Goal: Task Accomplishment & Management: Manage account settings

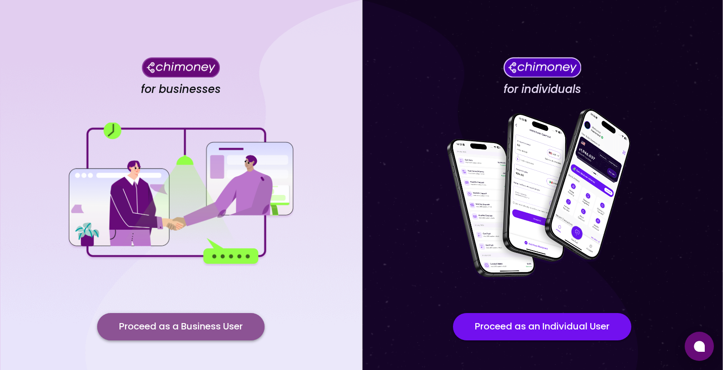
click at [225, 329] on button "Proceed as a Business User" at bounding box center [180, 326] width 167 height 27
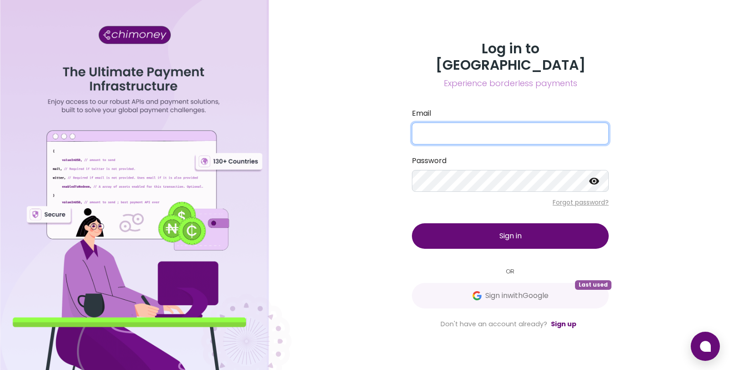
type input "danny@goodwall.org"
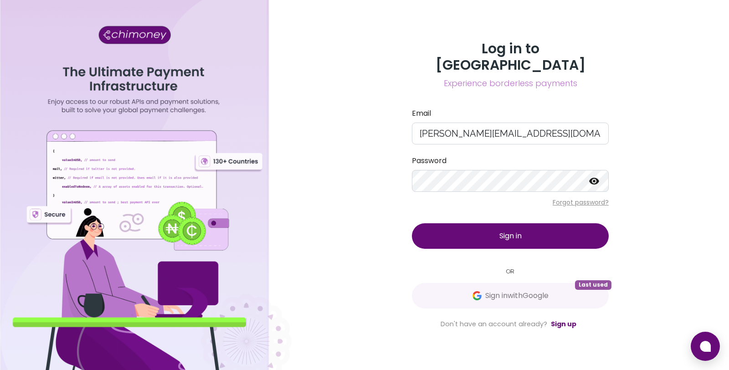
click at [455, 229] on button "Sign in" at bounding box center [510, 236] width 197 height 26
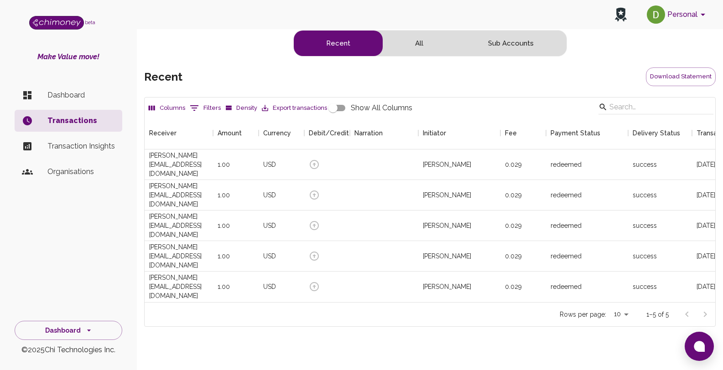
scroll to position [186, 563]
click at [228, 53] on div "Recent All Sub Accounts recent Download Statement Columns 0 Filters Density Exp…" at bounding box center [429, 201] width 571 height 342
click at [677, 9] on button "Personal" at bounding box center [677, 15] width 69 height 24
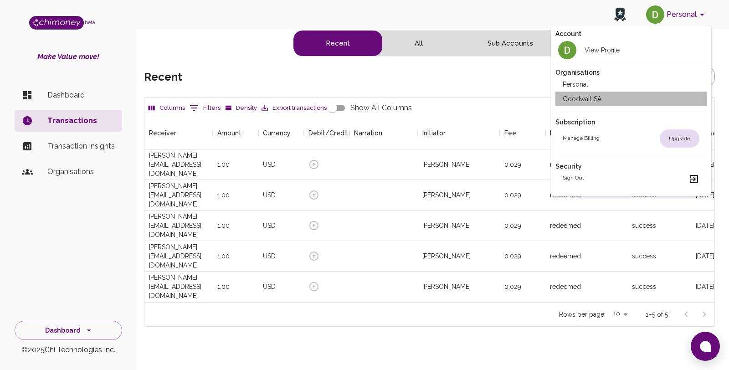
click at [608, 101] on li "Goodwall SA" at bounding box center [632, 99] width 152 height 15
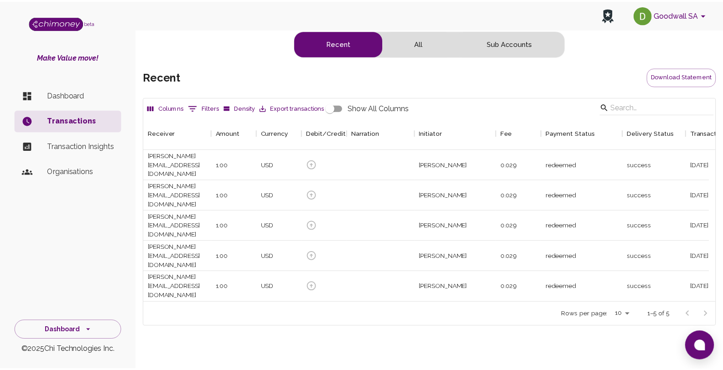
scroll to position [7, 7]
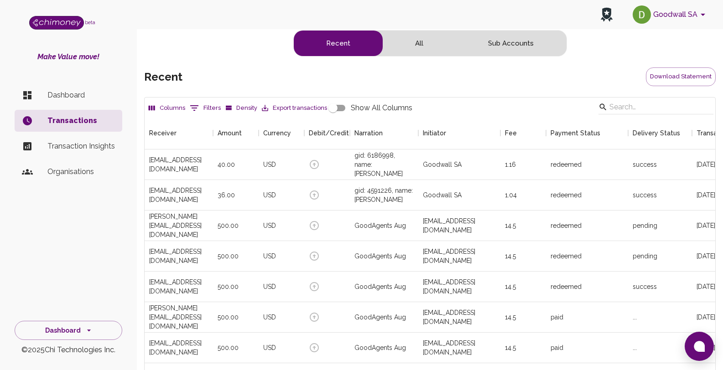
scroll to position [338, 563]
click at [656, 110] on input "Search" at bounding box center [654, 107] width 90 height 15
paste input "[EMAIL_ADDRESS]"
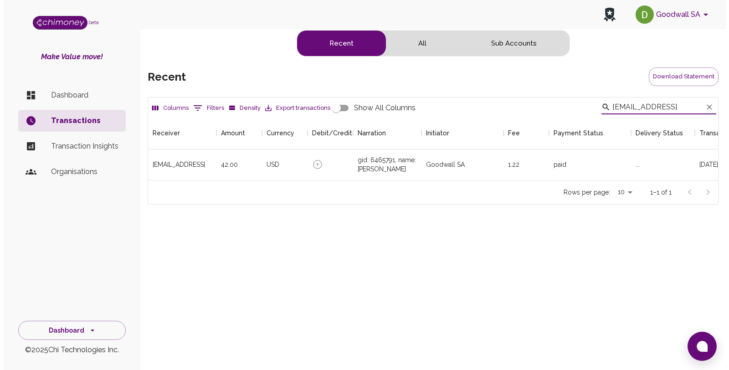
scroll to position [7, 7]
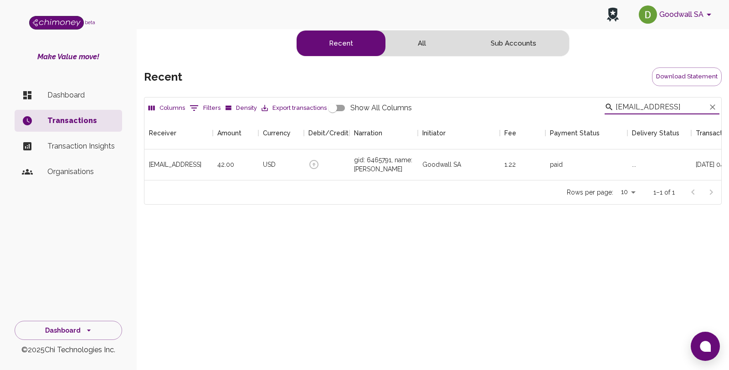
type input "[EMAIL_ADDRESS]"
click at [167, 162] on div "[EMAIL_ADDRESS]" at bounding box center [175, 164] width 52 height 9
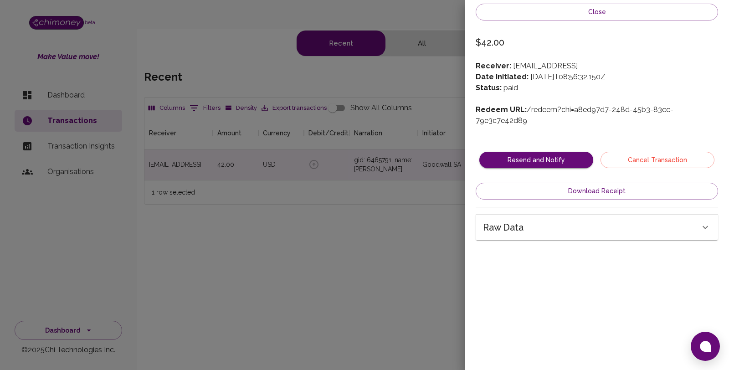
click at [628, 220] on div "Raw data" at bounding box center [591, 227] width 217 height 15
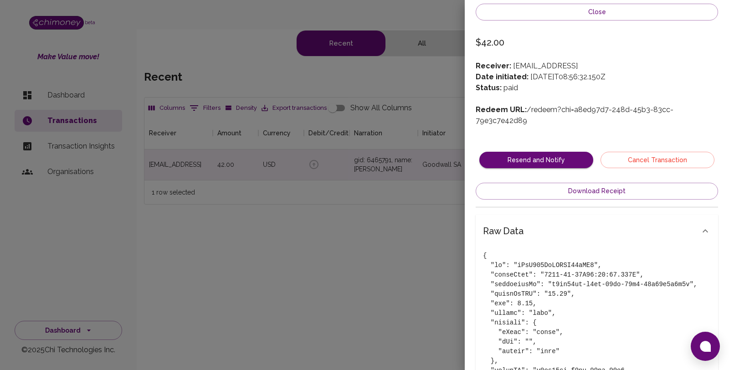
click at [628, 215] on div "Raw data" at bounding box center [597, 231] width 243 height 33
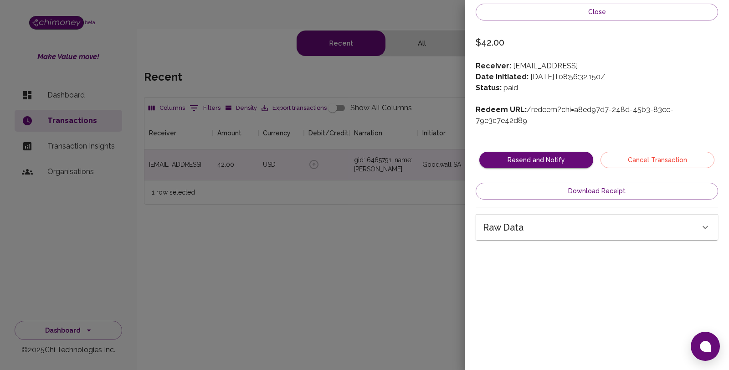
click at [311, 227] on div at bounding box center [364, 185] width 729 height 370
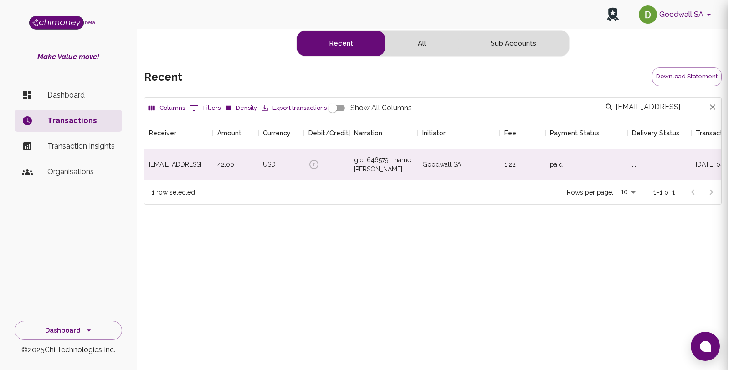
click at [311, 227] on div "Columns 0 Filters Density Export transactions Show All Columns [EMAIL_ADDRESS] …" at bounding box center [433, 173] width 578 height 153
click at [316, 161] on icon at bounding box center [314, 164] width 9 height 9
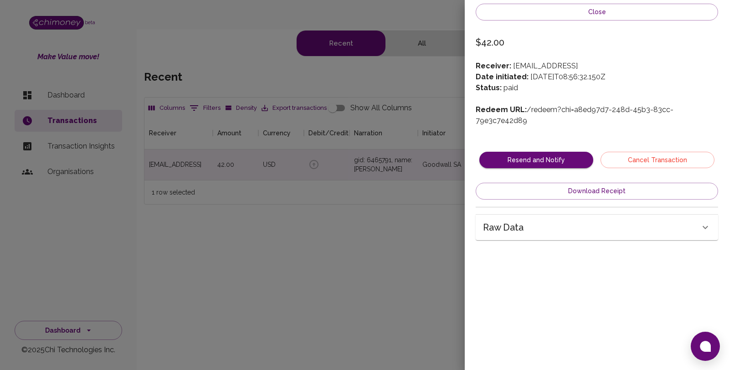
drag, startPoint x: 607, startPoint y: 175, endPoint x: 378, endPoint y: 250, distance: 240.9
click at [379, 260] on div "Close $42.00 Receiver: [EMAIL_ADDRESS] Date initiated: [DATE]T08:56:32.150Z Sta…" at bounding box center [364, 185] width 729 height 370
click at [650, 152] on button "Cancel Transaction" at bounding box center [658, 160] width 114 height 17
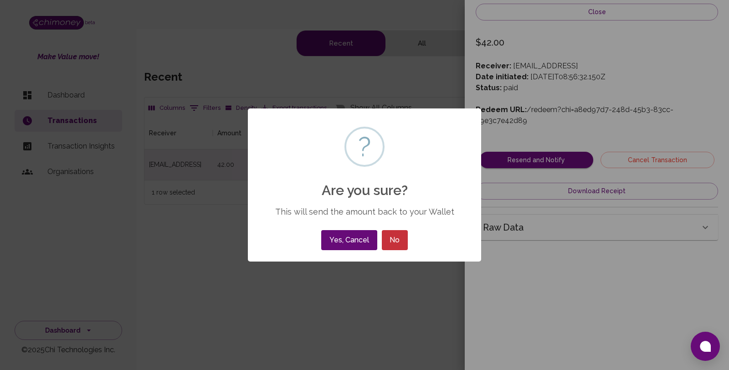
click at [404, 241] on button "No" at bounding box center [395, 240] width 26 height 20
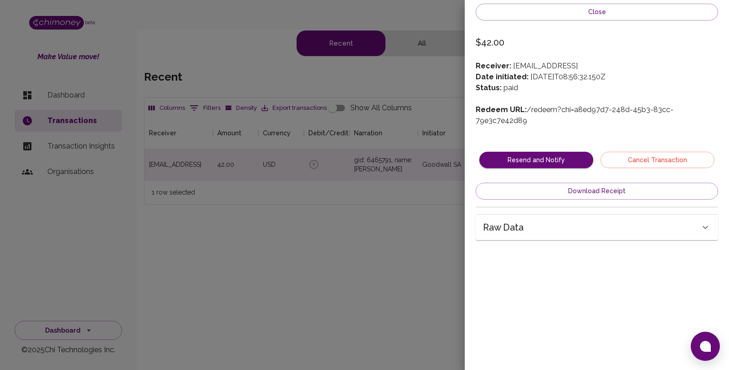
click at [229, 229] on div at bounding box center [364, 185] width 729 height 370
click at [384, 341] on div at bounding box center [364, 185] width 729 height 370
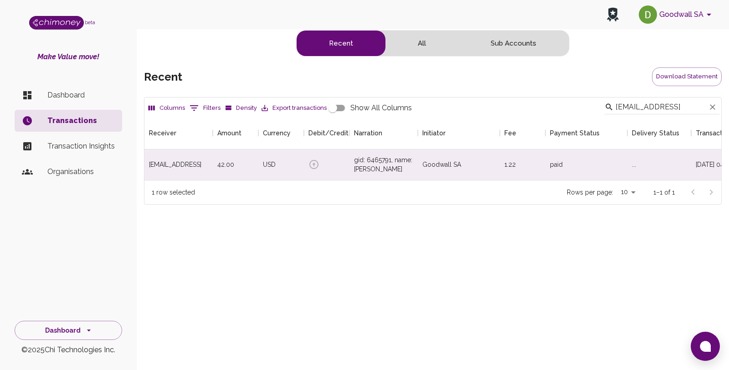
click at [57, 93] on p "Dashboard" at bounding box center [80, 95] width 67 height 11
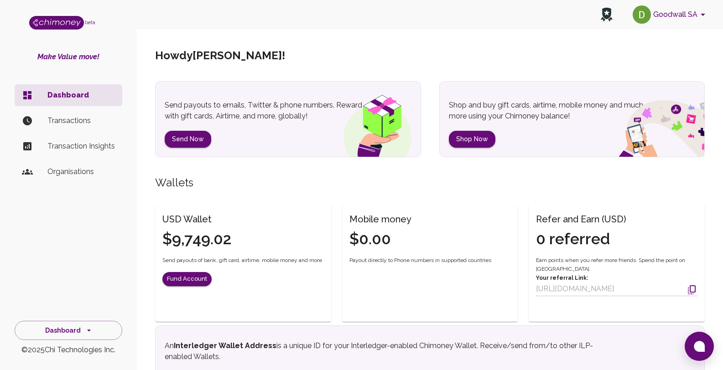
click at [77, 124] on p "Transactions" at bounding box center [80, 120] width 67 height 11
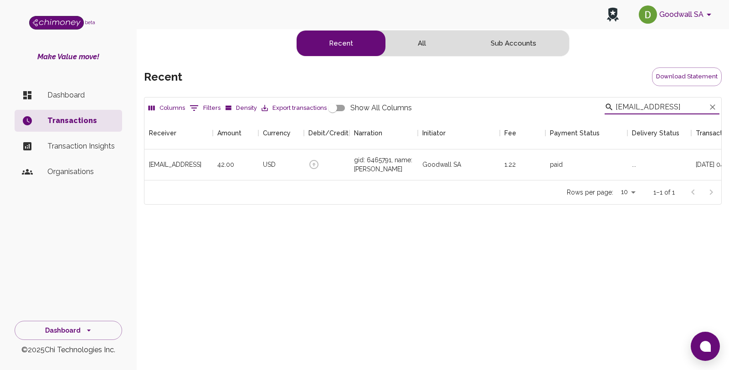
scroll to position [7, 7]
type input "[EMAIL_ADDRESS]"
click at [313, 163] on icon at bounding box center [314, 164] width 9 height 9
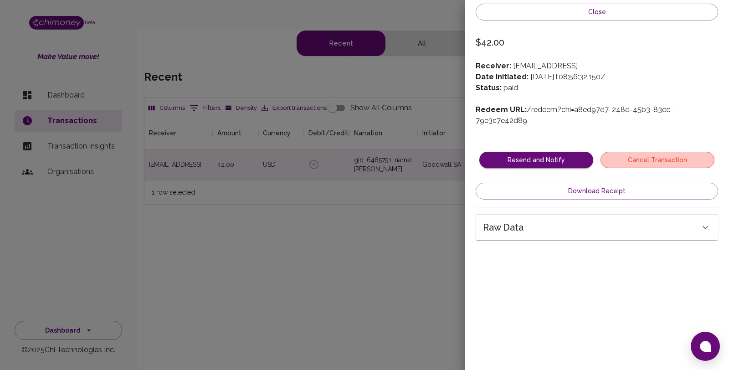
click at [637, 152] on button "Cancel Transaction" at bounding box center [658, 160] width 114 height 17
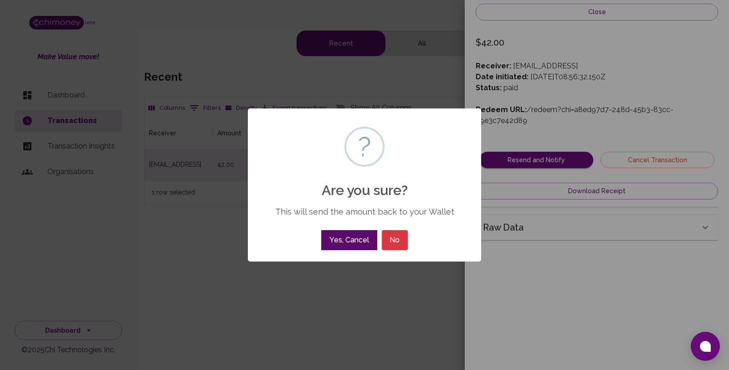
click at [347, 245] on button "Yes, Cancel" at bounding box center [349, 240] width 56 height 20
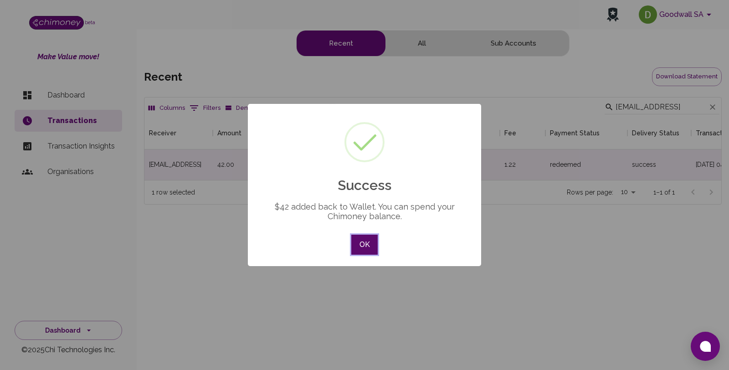
click at [368, 245] on button "OK" at bounding box center [364, 245] width 26 height 20
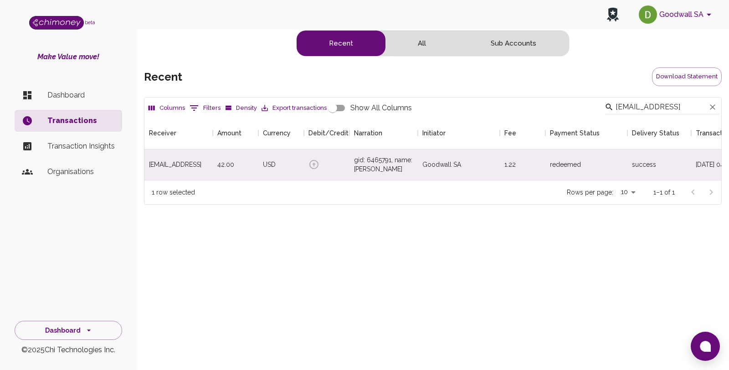
click at [368, 245] on div "Columns 0 Filters Density Export transactions Show All Columns [EMAIL_ADDRESS] …" at bounding box center [433, 173] width 578 height 153
click at [62, 96] on p "Dashboard" at bounding box center [80, 95] width 67 height 11
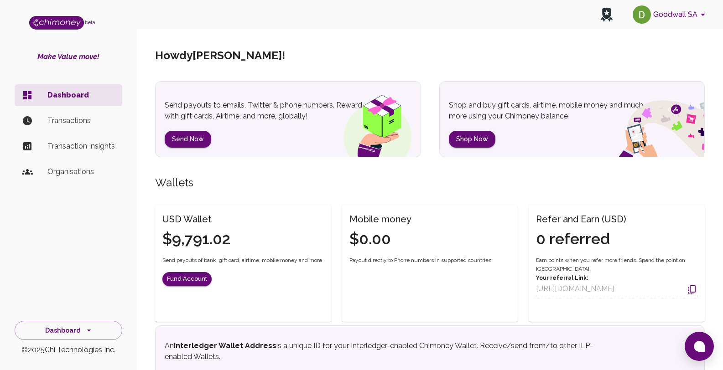
click at [248, 253] on div "USD Wallet $9,791.02 Send payouts of bank, gift card, airtime, mobile money and…" at bounding box center [243, 255] width 176 height 100
click at [96, 128] on li "Transactions" at bounding box center [69, 121] width 108 height 22
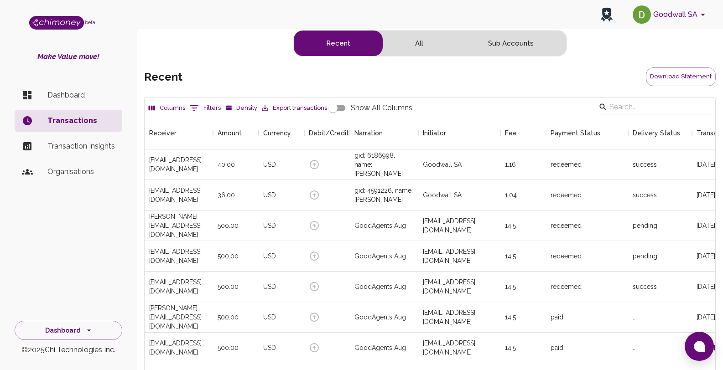
scroll to position [338, 563]
click at [622, 106] on input "Search" at bounding box center [654, 107] width 90 height 15
paste input "[EMAIL_ADDRESS]"
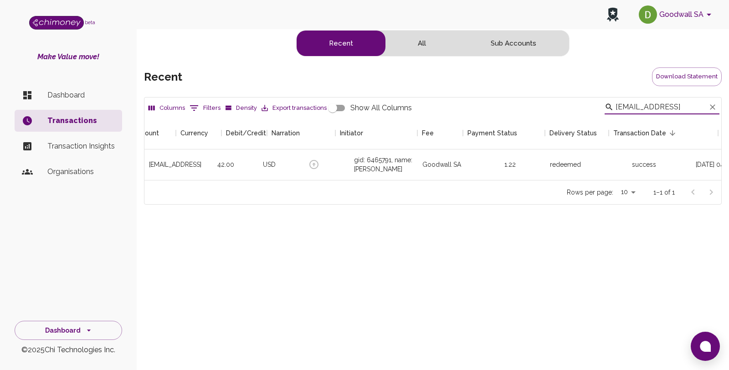
scroll to position [0, 161]
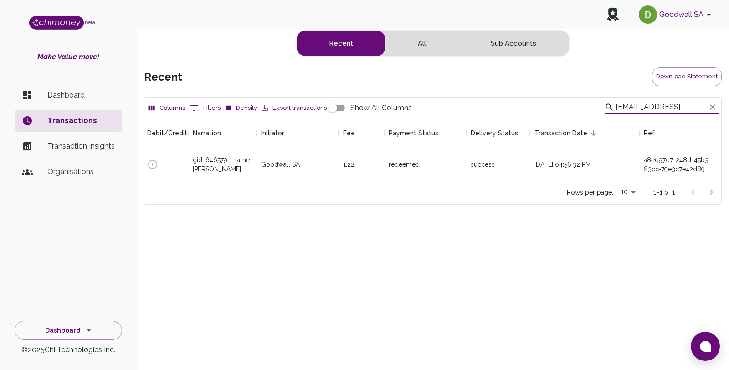
type input "[EMAIL_ADDRESS]"
click at [604, 170] on div "[DATE] 04:56:32 PM" at bounding box center [584, 165] width 109 height 31
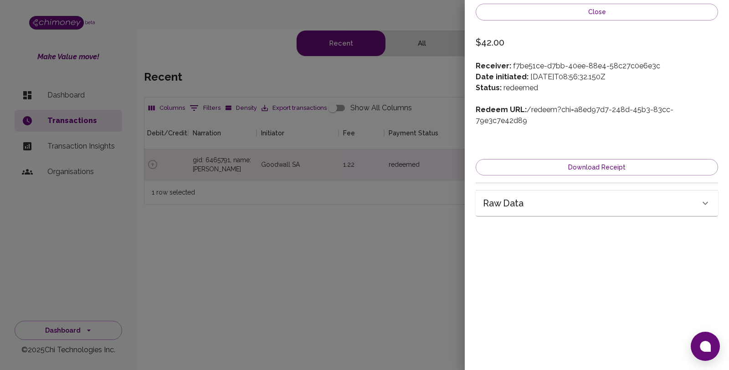
click at [301, 207] on div at bounding box center [364, 185] width 729 height 370
click at [380, 199] on div at bounding box center [364, 185] width 729 height 370
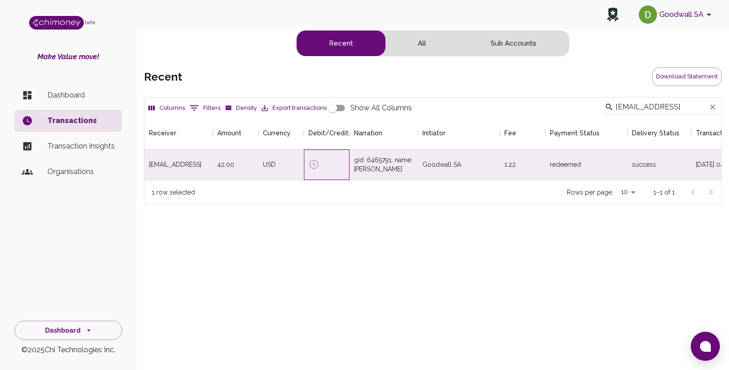
click at [314, 163] on icon at bounding box center [314, 164] width 9 height 9
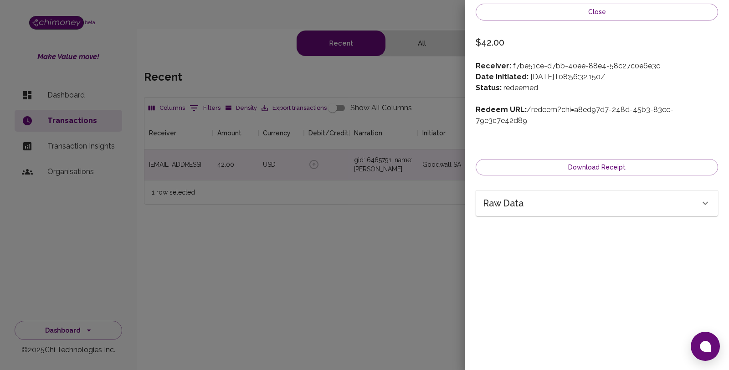
click at [523, 196] on h6 "Raw data" at bounding box center [503, 203] width 41 height 15
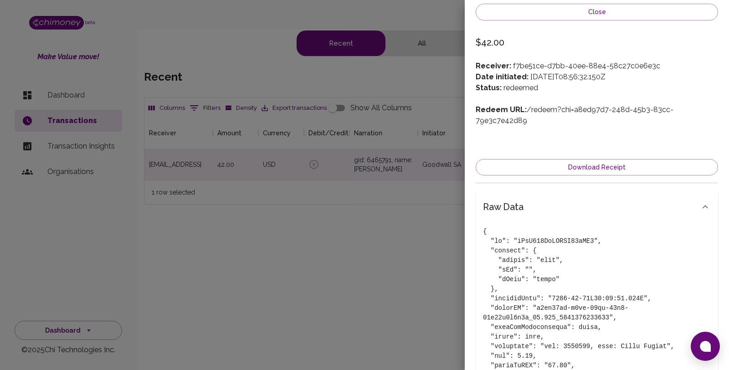
click at [394, 277] on div at bounding box center [364, 185] width 729 height 370
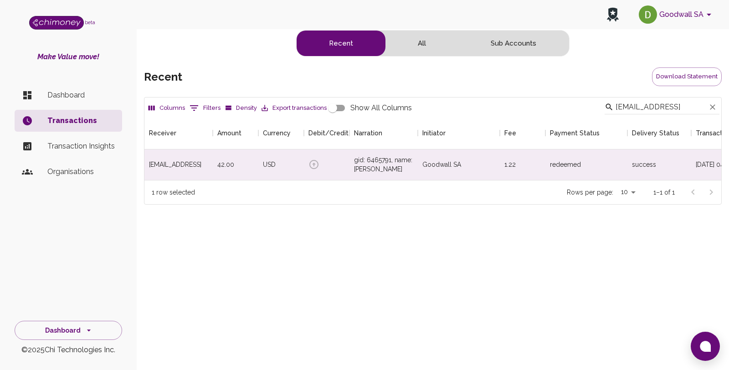
click at [67, 96] on p "Dashboard" at bounding box center [80, 95] width 67 height 11
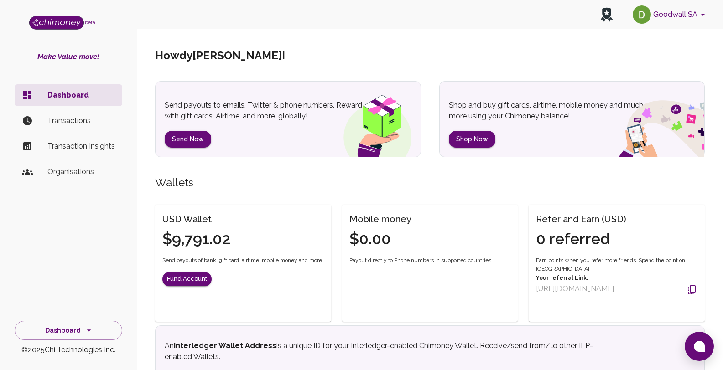
click at [286, 275] on div "USD Wallet $9,791.02 Send payouts of bank, gift card, airtime, mobile money and…" at bounding box center [243, 255] width 176 height 100
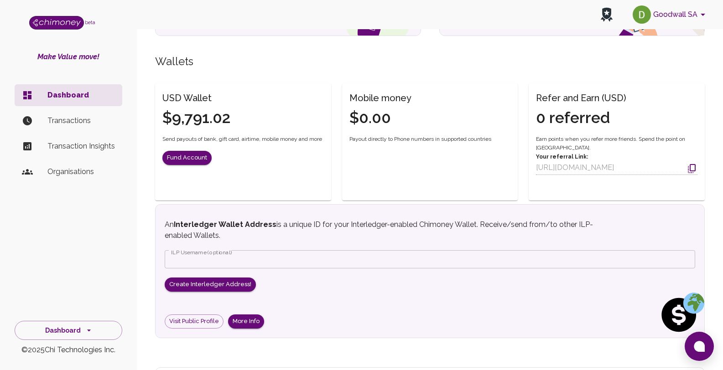
scroll to position [202, 0]
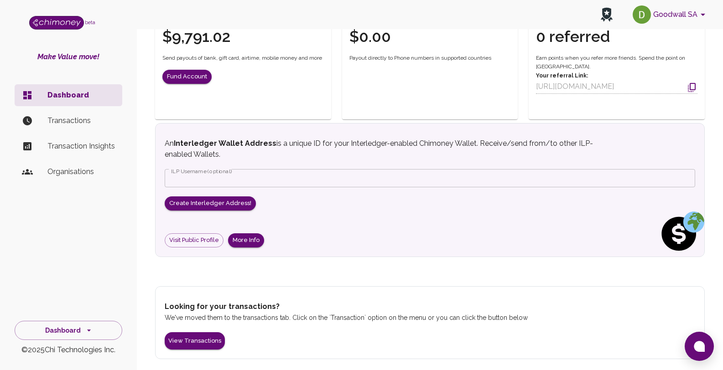
click at [50, 122] on p "Transactions" at bounding box center [80, 120] width 67 height 11
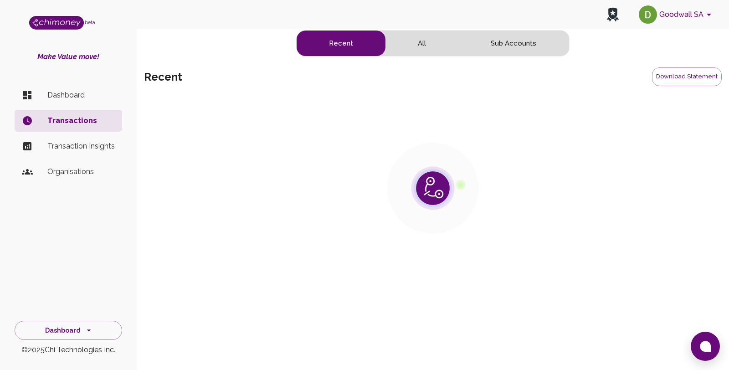
click at [39, 88] on li "Dashboard" at bounding box center [69, 95] width 108 height 22
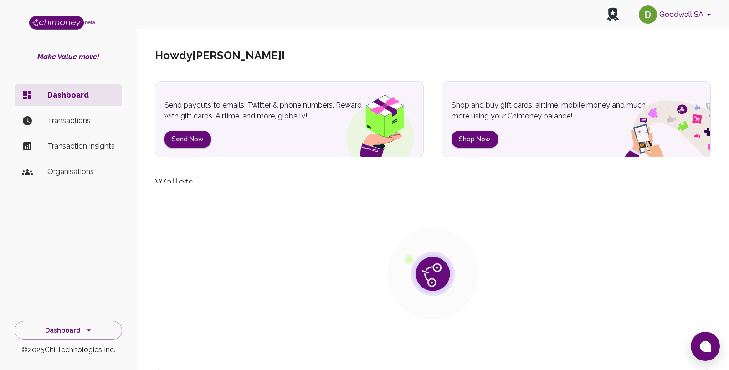
click at [55, 93] on p "Dashboard" at bounding box center [80, 95] width 67 height 11
